Goal: Navigation & Orientation: Find specific page/section

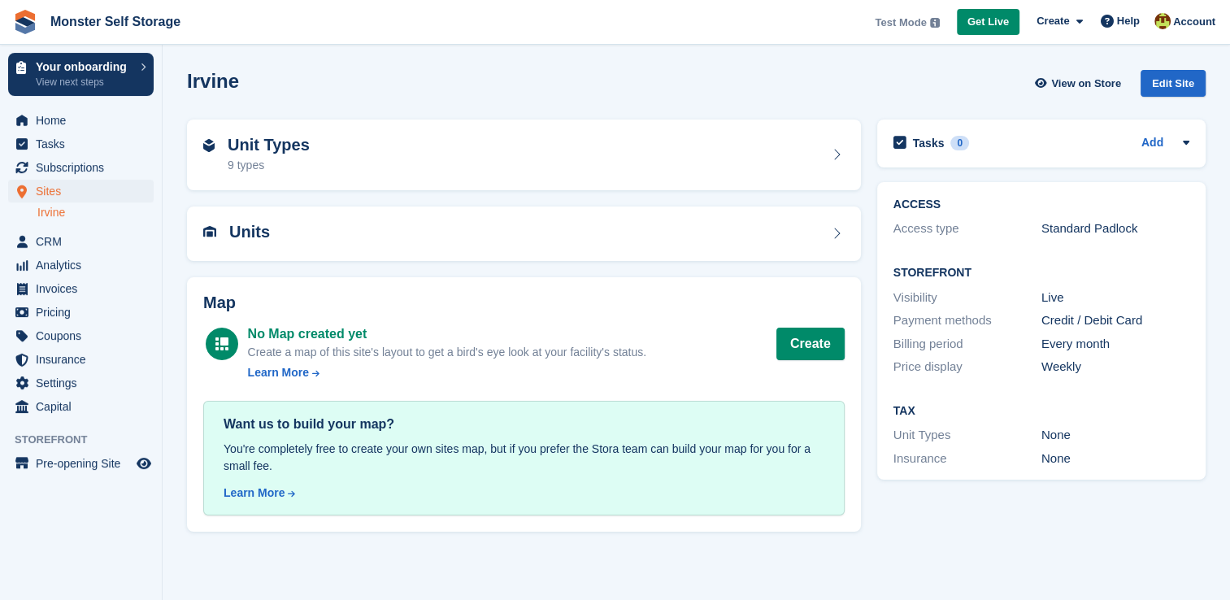
click at [52, 218] on link "Irvine" at bounding box center [95, 212] width 116 height 15
click at [1095, 82] on span "View on Store" at bounding box center [1086, 84] width 70 height 16
click at [137, 458] on icon "Preview store" at bounding box center [144, 463] width 15 height 13
click at [825, 163] on div "Unit Types 9 types" at bounding box center [523, 155] width 641 height 39
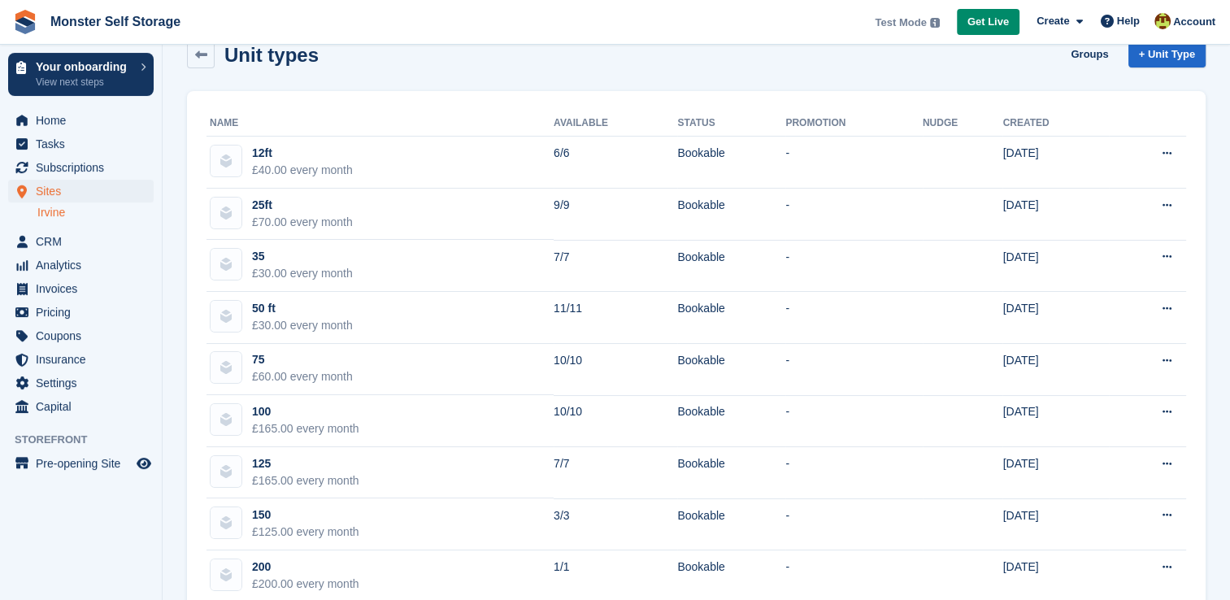
scroll to position [66, 0]
